Goal: Task Accomplishment & Management: Use online tool/utility

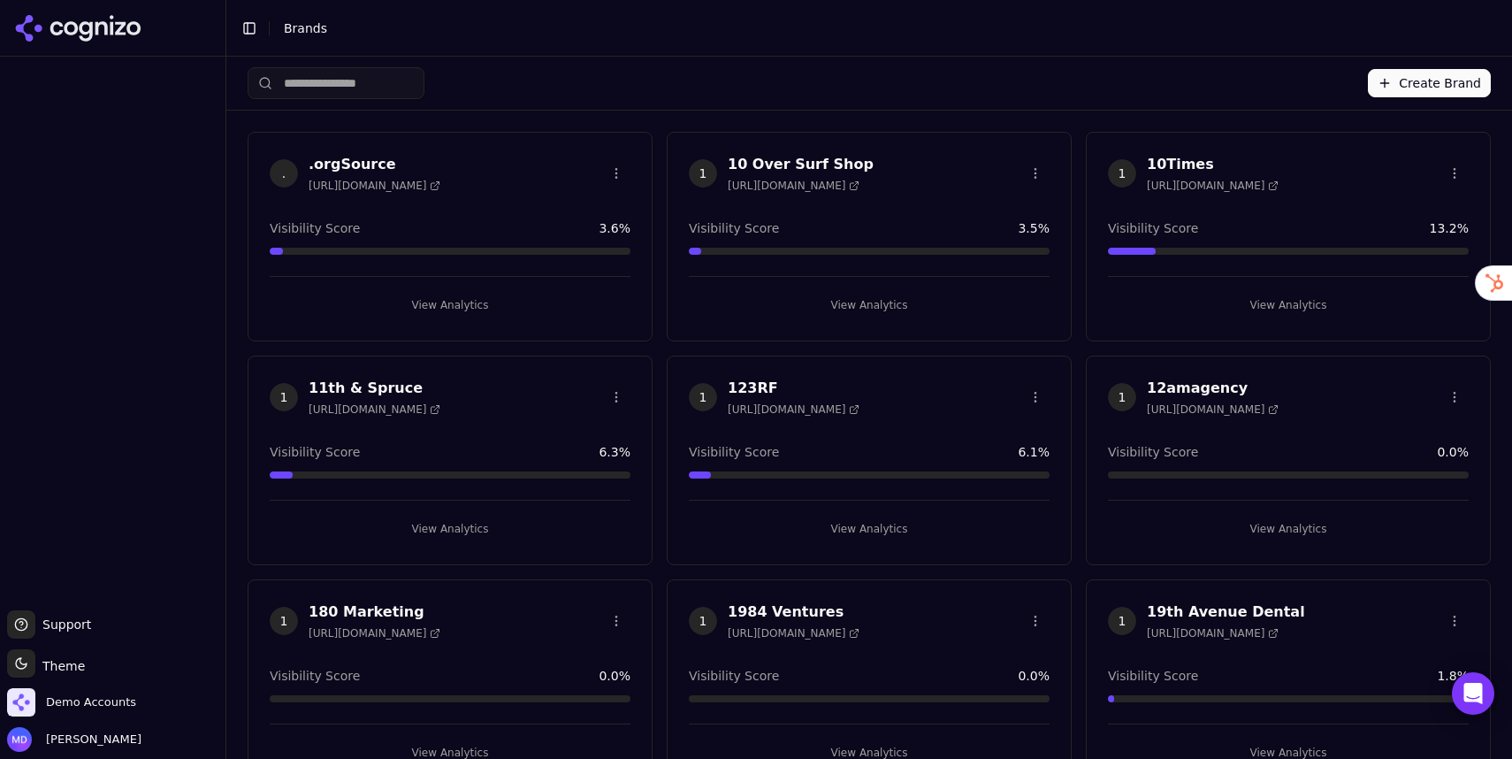
click at [336, 80] on input "search" at bounding box center [336, 83] width 177 height 32
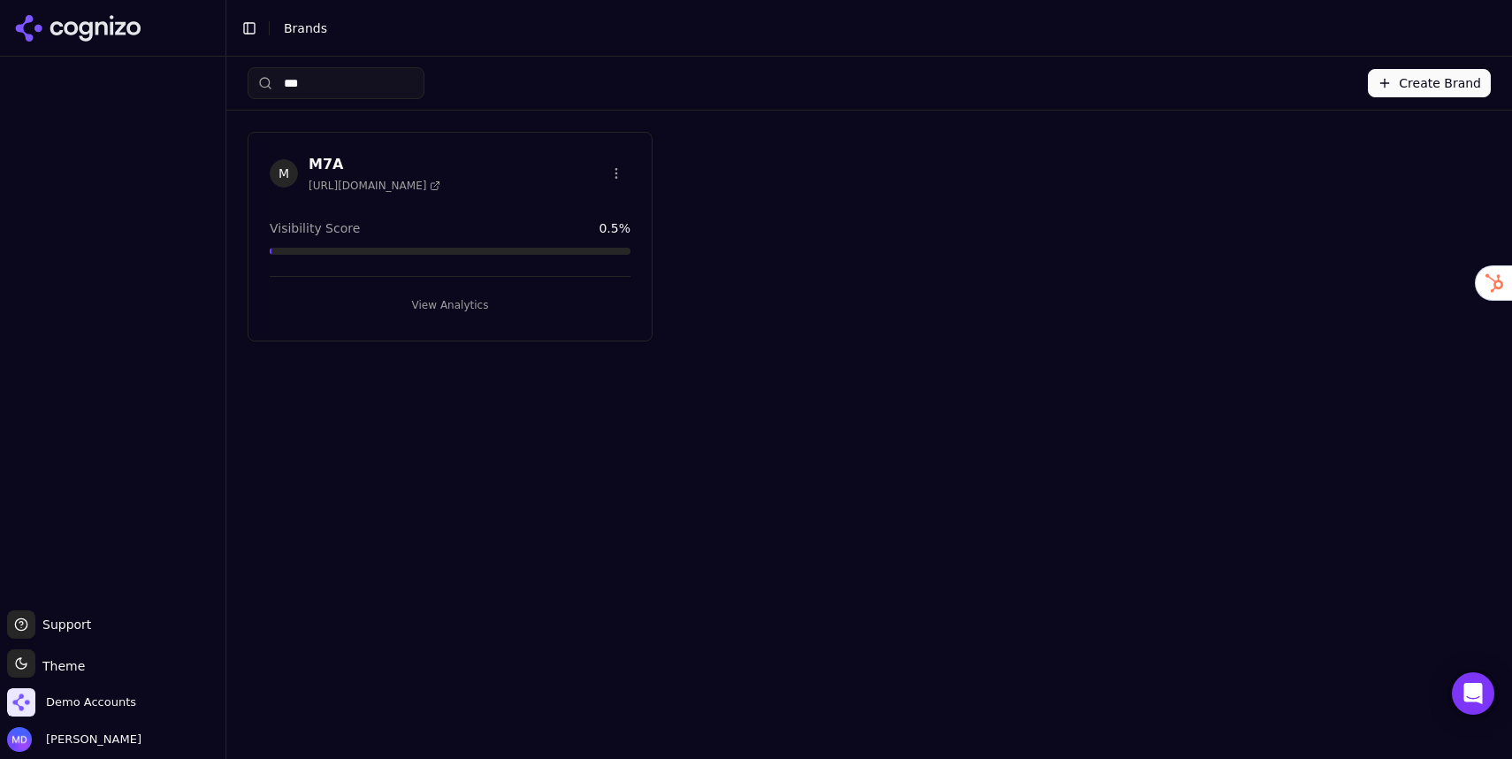
type input "***"
click at [389, 283] on div "View Analytics" at bounding box center [450, 297] width 361 height 43
drag, startPoint x: 402, startPoint y: 302, endPoint x: 365, endPoint y: 298, distance: 37.3
click at [401, 300] on button "View Analytics" at bounding box center [450, 305] width 361 height 28
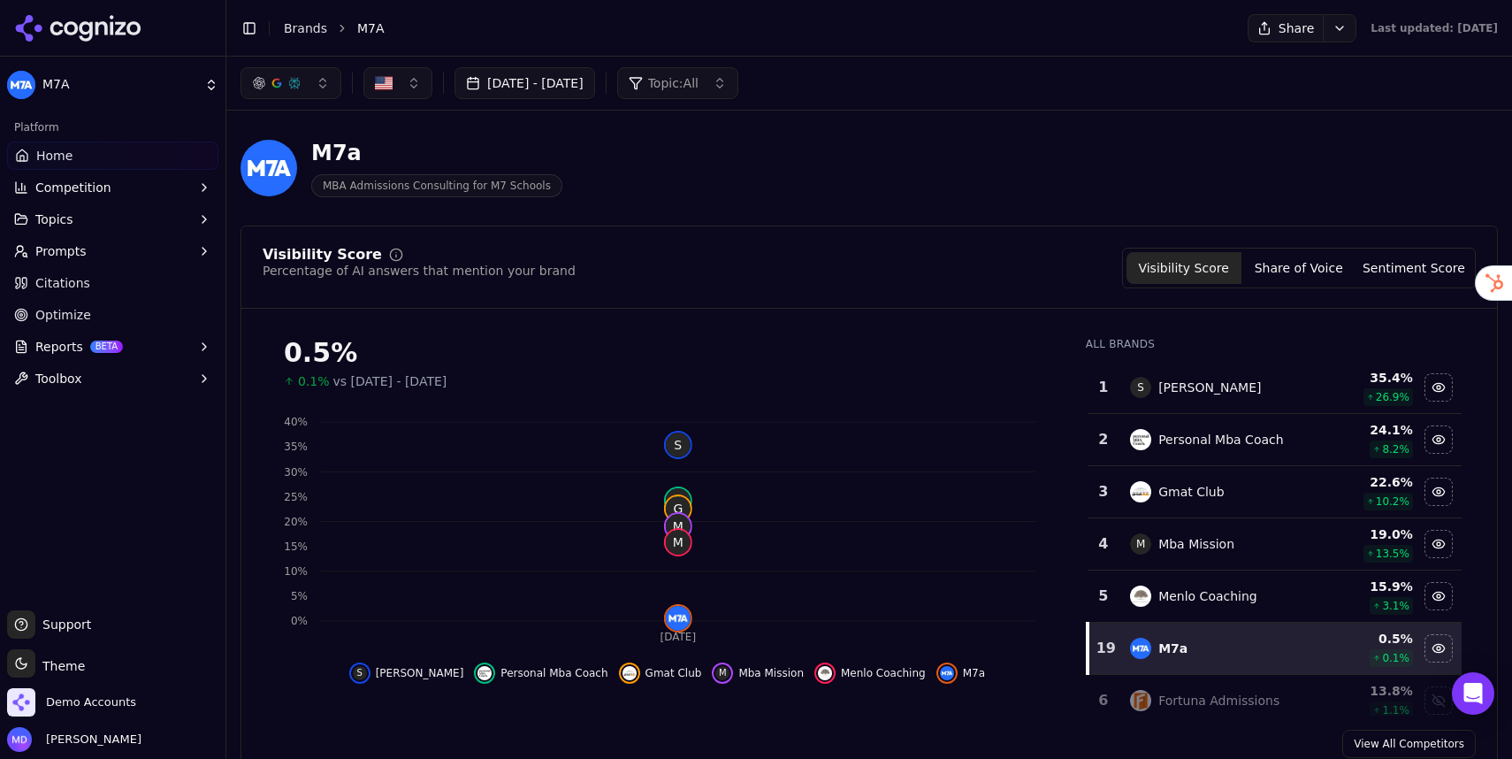
click at [38, 319] on span "Optimize" at bounding box center [63, 315] width 56 height 18
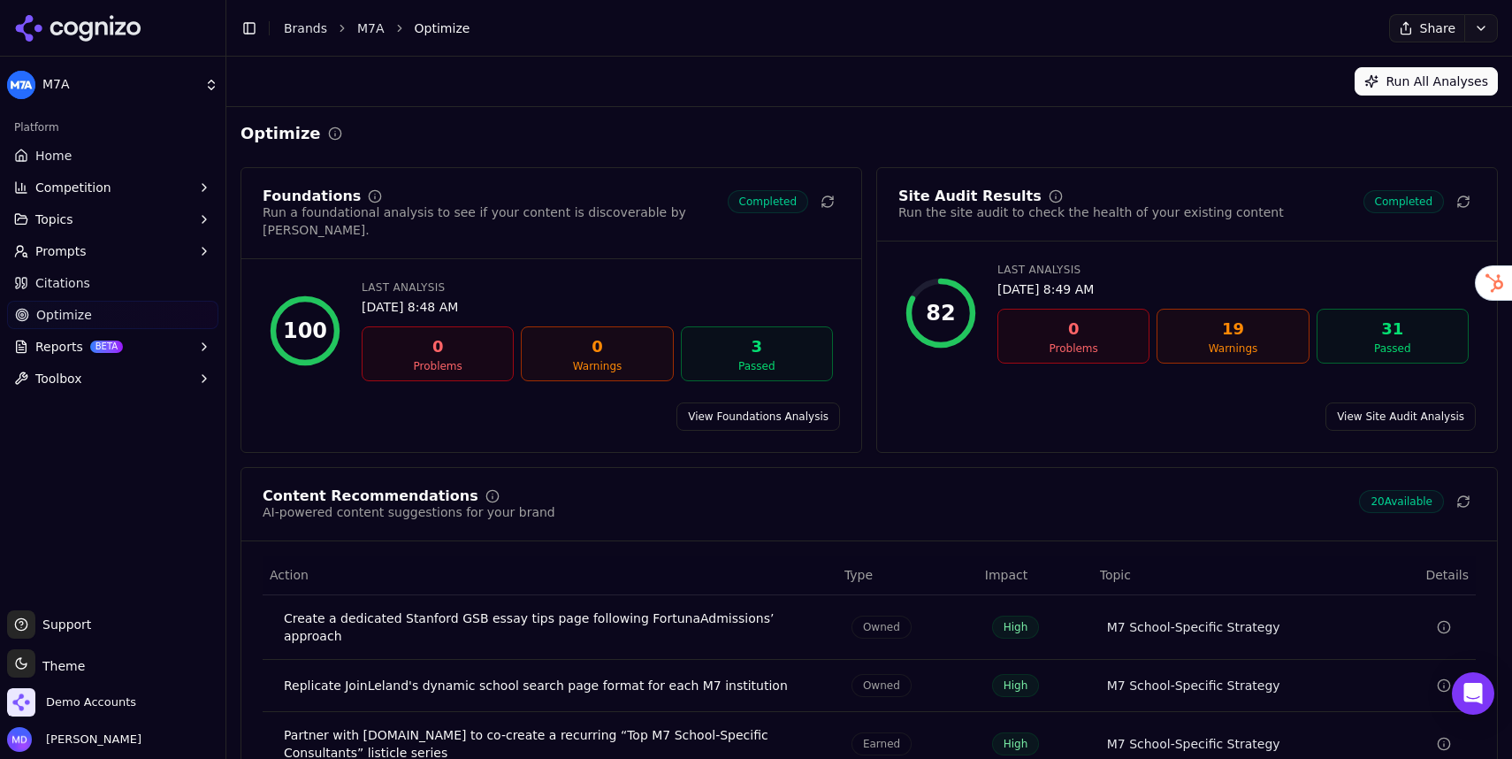
scroll to position [184, 0]
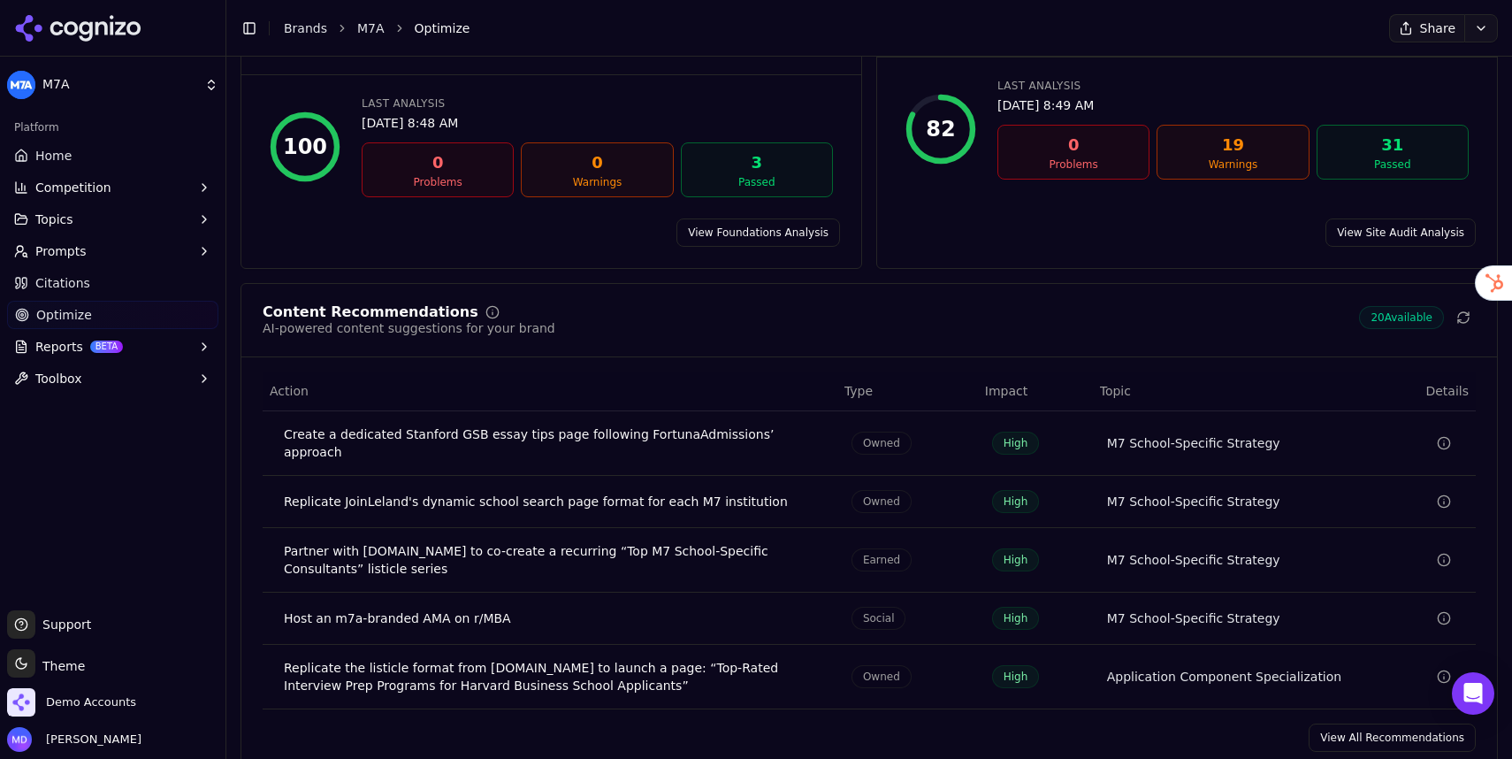
drag, startPoint x: 1344, startPoint y: 705, endPoint x: 1313, endPoint y: 497, distance: 210.1
click at [1343, 723] on link "View All Recommendations" at bounding box center [1392, 737] width 167 height 28
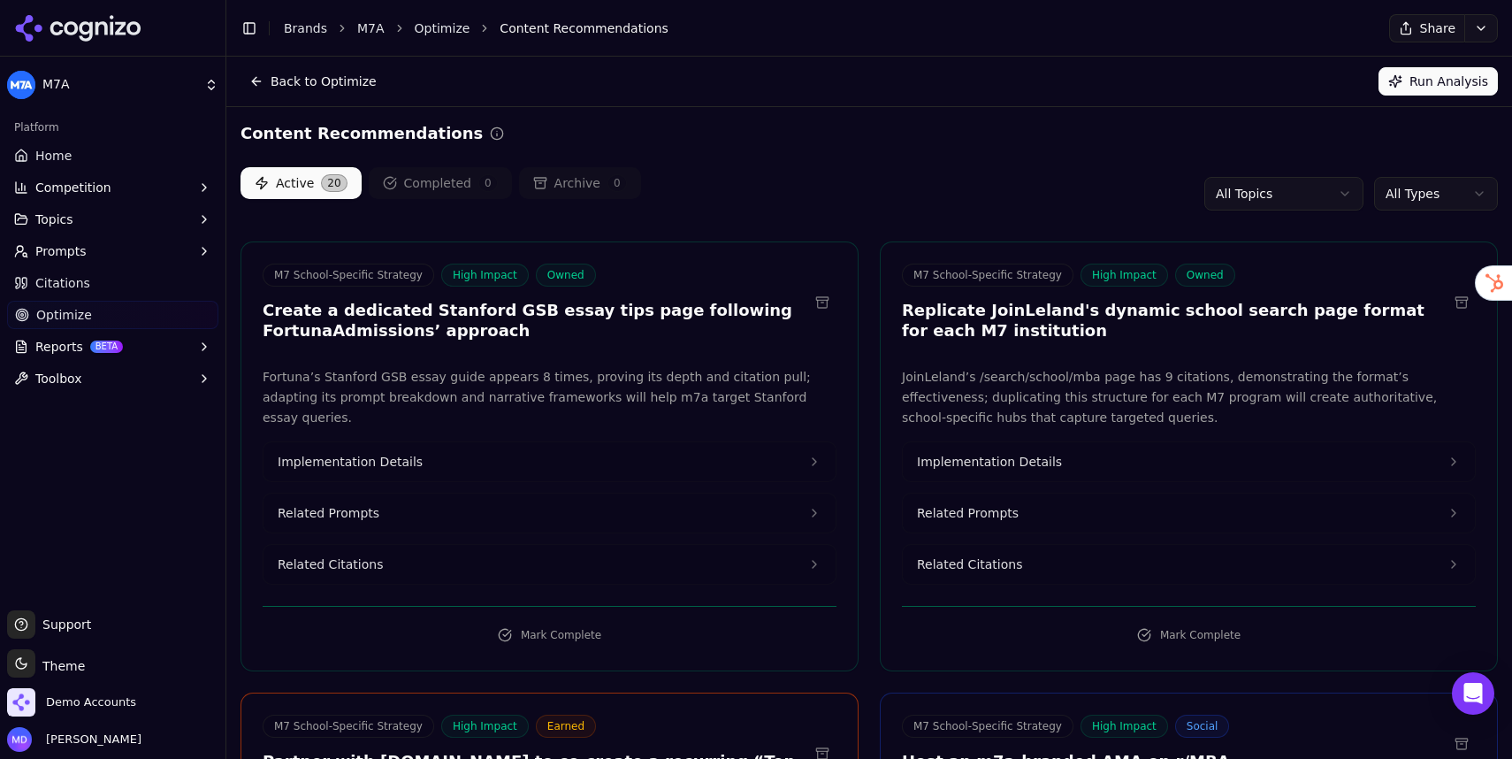
click at [1456, 189] on html "M7A Platform Home Competition Topics Prompts Citations Optimize Reports BETA To…" at bounding box center [756, 379] width 1512 height 759
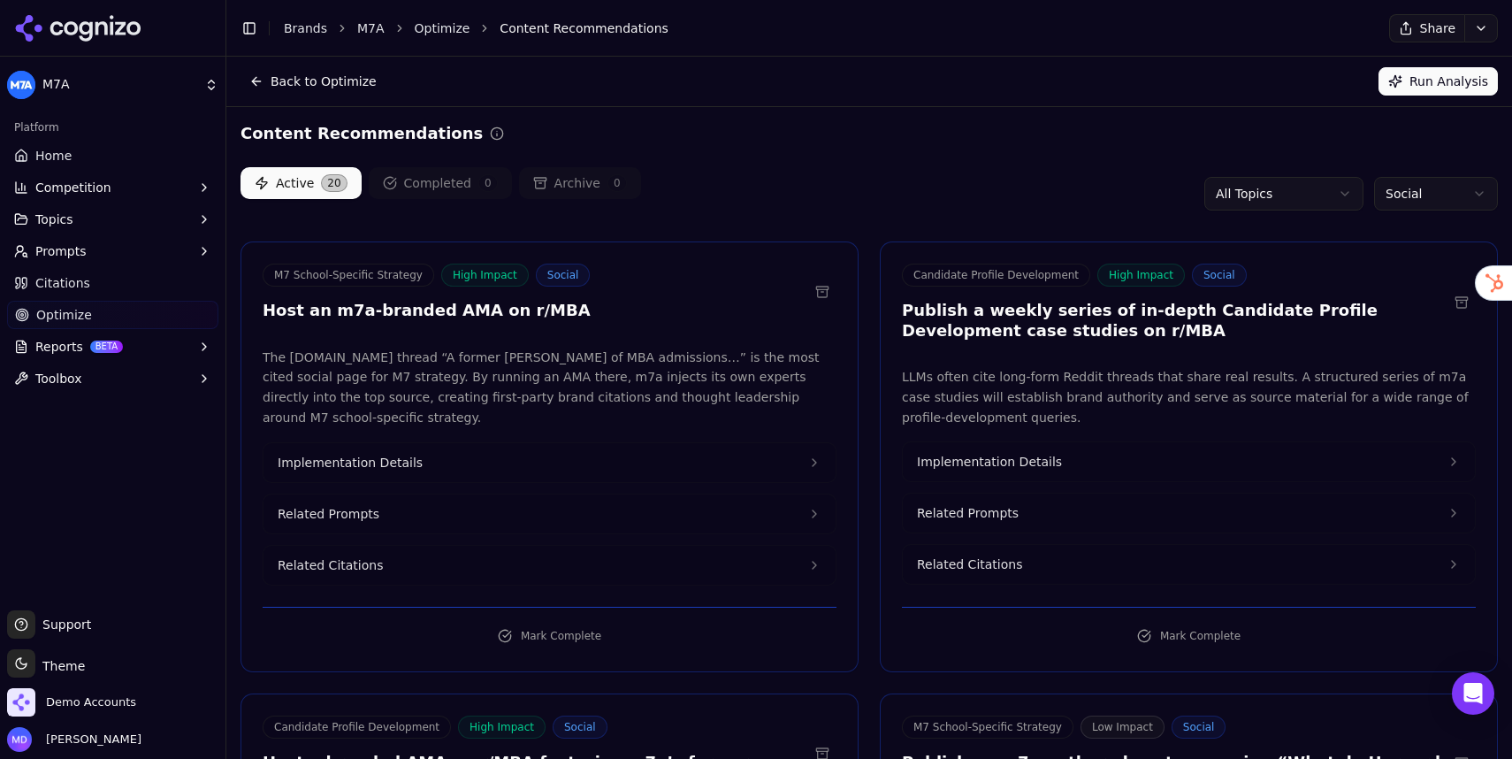
drag, startPoint x: 93, startPoint y: 159, endPoint x: 90, endPoint y: 231, distance: 71.7
click at [93, 160] on link "Home" at bounding box center [112, 155] width 211 height 28
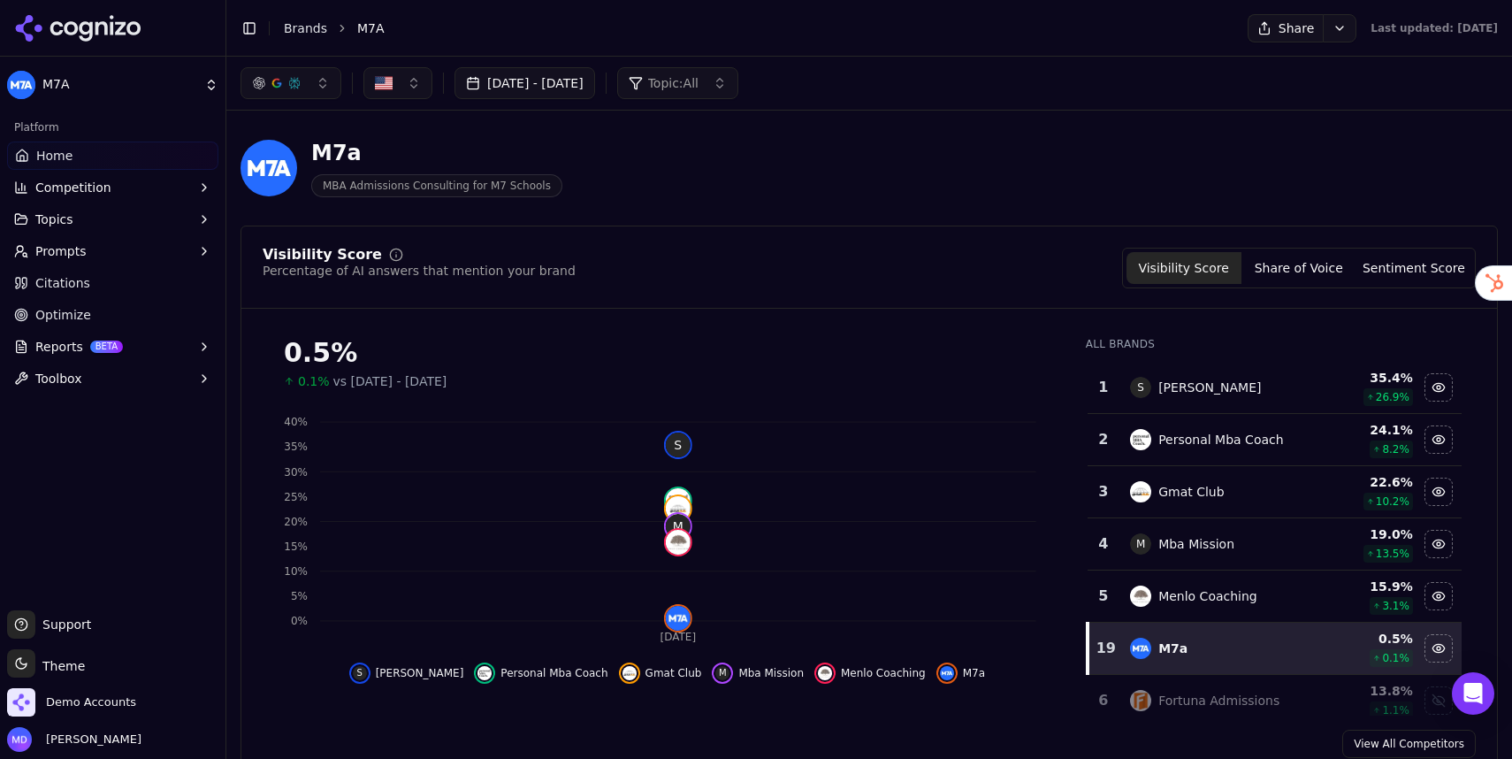
click at [84, 251] on button "Prompts" at bounding box center [112, 251] width 211 height 28
click at [71, 283] on span "Active" at bounding box center [113, 280] width 154 height 18
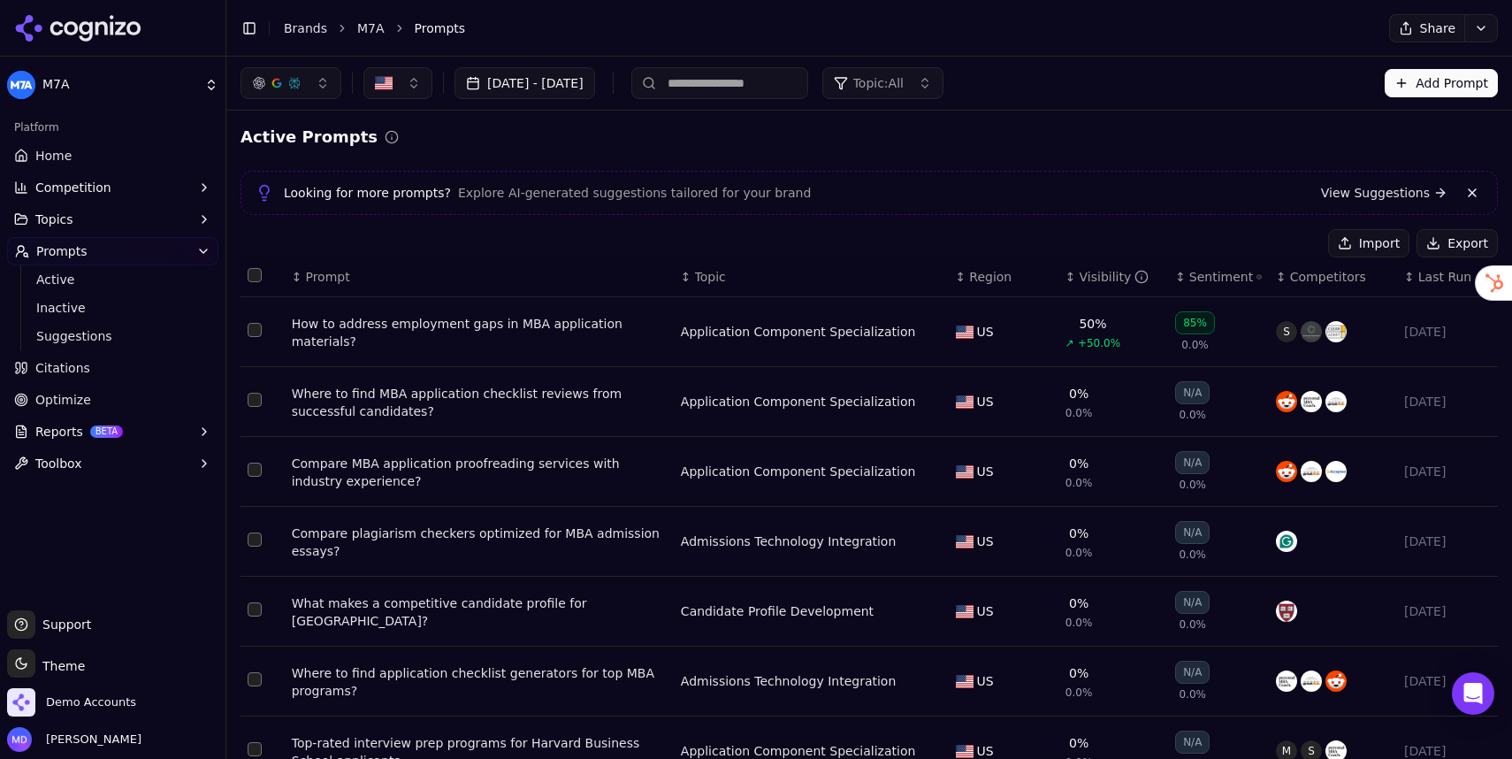
click at [465, 335] on div "How to address employment gaps in MBA application materials?" at bounding box center [479, 332] width 375 height 35
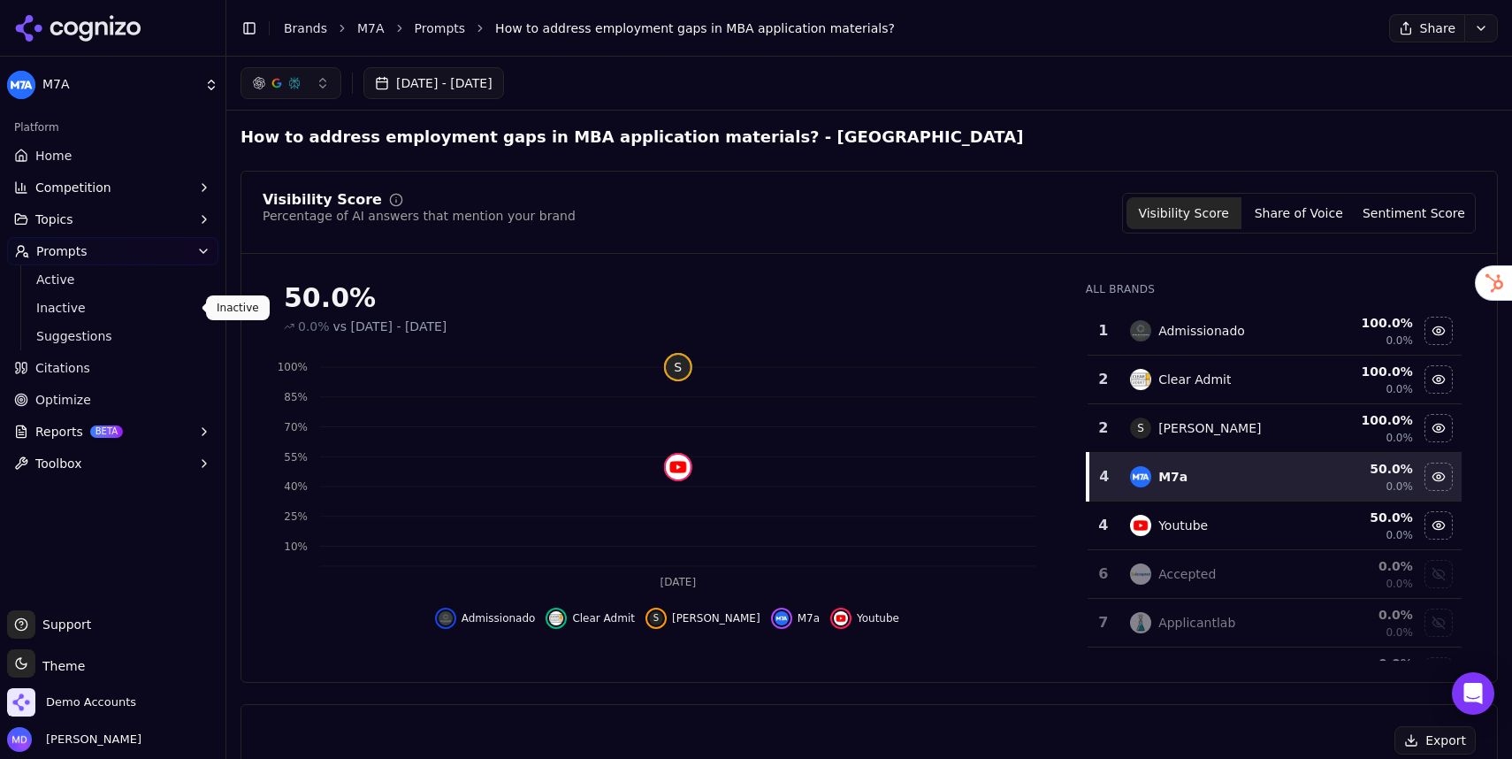
click at [94, 342] on span "Suggestions" at bounding box center [113, 336] width 154 height 18
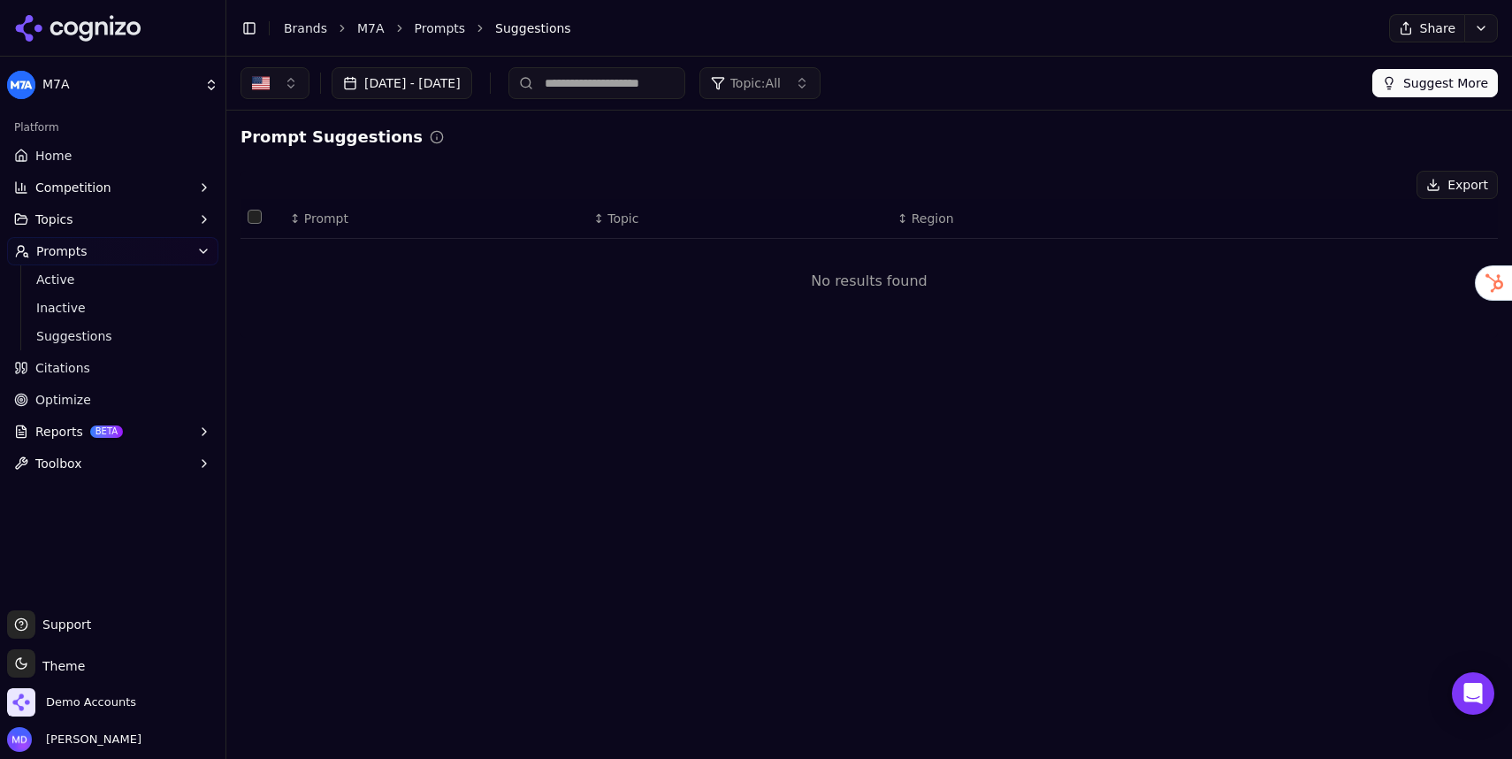
click at [1407, 83] on button "Suggest More" at bounding box center [1435, 83] width 126 height 28
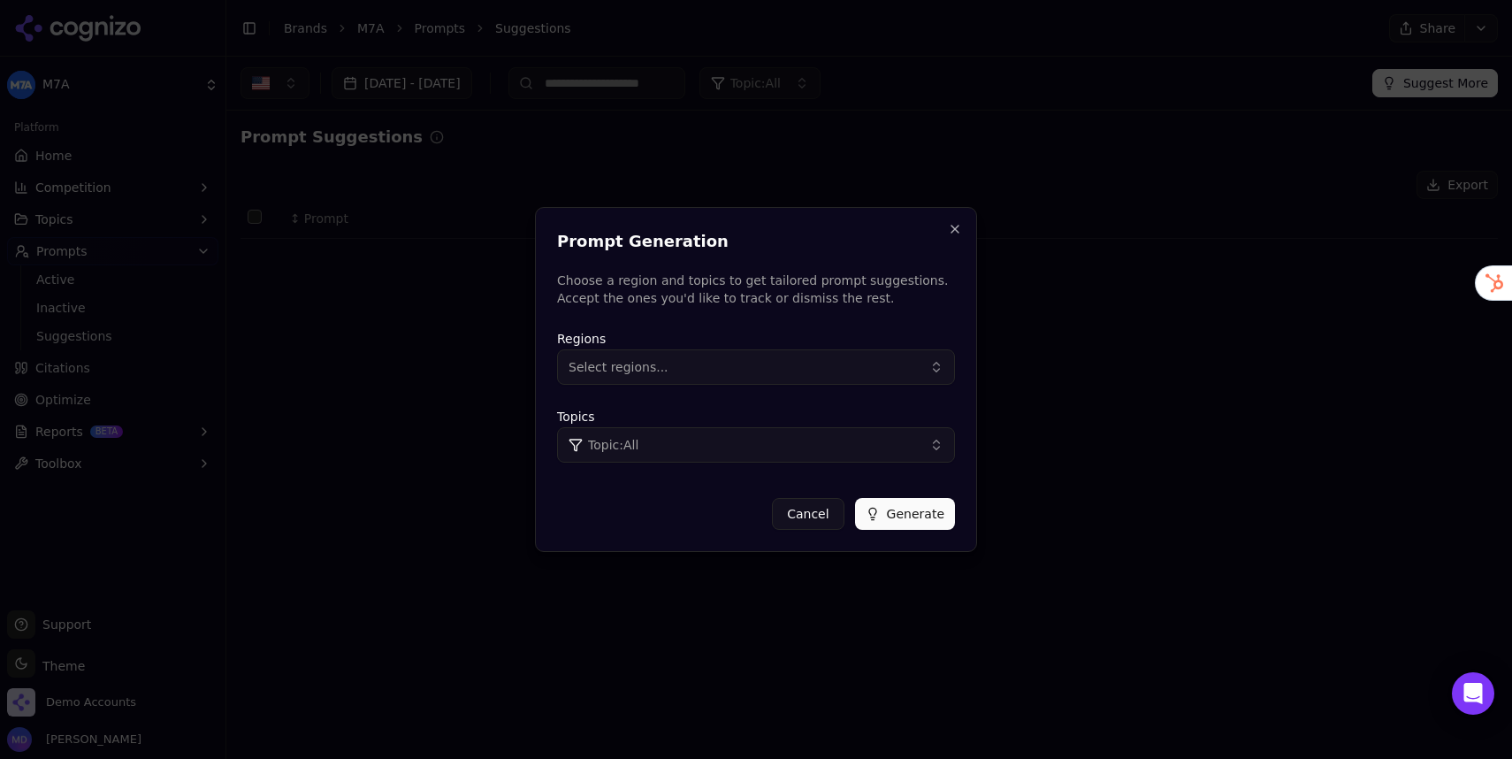
click at [892, 525] on button "Generate" at bounding box center [905, 514] width 100 height 32
click at [895, 296] on p "Choose a region and topics to get tailored prompt suggestions. Accept the ones …" at bounding box center [756, 288] width 398 height 35
click at [951, 234] on button "Close" at bounding box center [955, 229] width 14 height 14
